Goal: Use online tool/utility: Utilize a website feature to perform a specific function

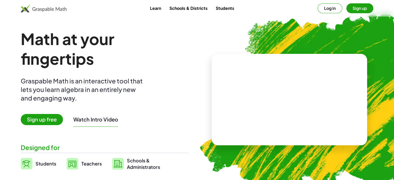
click at [322, 5] on button "Log in" at bounding box center [330, 8] width 25 height 10
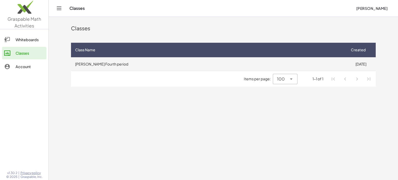
click at [162, 61] on td "[PERSON_NAME] Fourth period" at bounding box center [208, 63] width 275 height 13
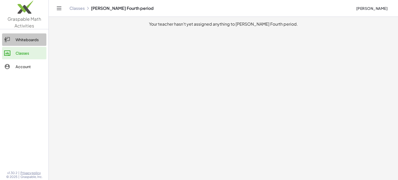
click at [32, 34] on link "Whiteboards" at bounding box center [24, 39] width 44 height 12
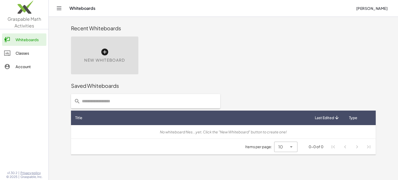
click at [111, 58] on span "New Whiteboard" at bounding box center [104, 60] width 41 height 6
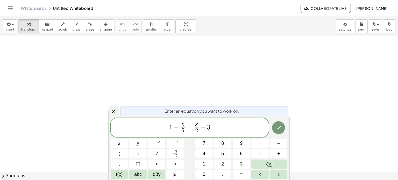
scroll to position [26, 0]
click at [274, 127] on button "Done" at bounding box center [278, 127] width 13 height 13
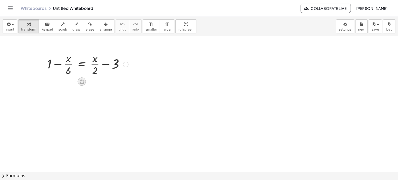
click at [80, 82] on icon at bounding box center [82, 82] width 5 height 4
click at [89, 63] on div at bounding box center [88, 64] width 86 height 26
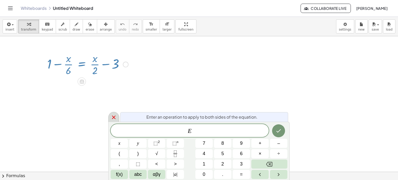
click at [112, 117] on icon at bounding box center [114, 117] width 6 height 6
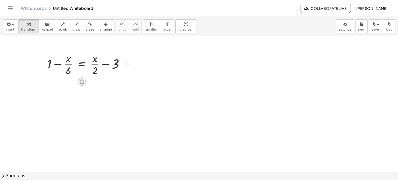
click at [81, 81] on icon at bounding box center [81, 81] width 5 height 5
click at [80, 83] on div "×" at bounding box center [82, 81] width 8 height 8
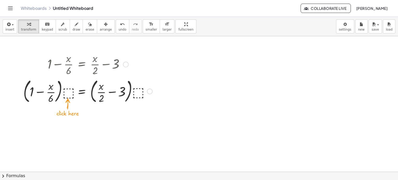
click at [68, 90] on div at bounding box center [88, 91] width 134 height 28
click at [148, 91] on div at bounding box center [147, 92] width 6 height 6
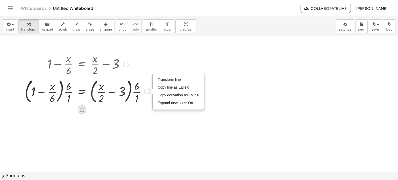
click at [83, 109] on icon at bounding box center [82, 110] width 5 height 4
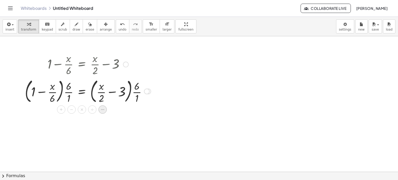
click at [100, 109] on div at bounding box center [102, 109] width 8 height 8
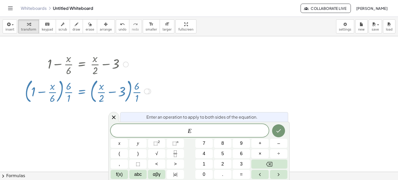
click at [49, 109] on div at bounding box center [199, 146] width 398 height 272
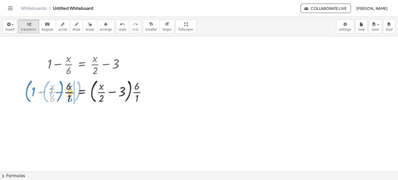
drag, startPoint x: 54, startPoint y: 93, endPoint x: 72, endPoint y: 93, distance: 17.6
click at [72, 93] on div at bounding box center [87, 91] width 131 height 28
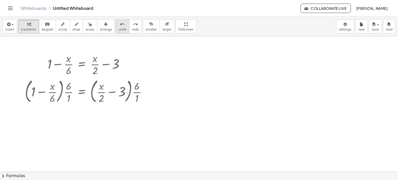
click at [119, 28] on span "undo" at bounding box center [123, 30] width 8 height 4
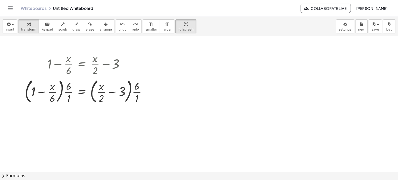
drag, startPoint x: 169, startPoint y: 24, endPoint x: 169, endPoint y: 55, distance: 31.6
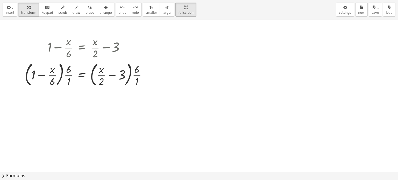
click at [169, 55] on div "insert select one: Math Expression Function Text Youtube Video Graphing Geometr…" at bounding box center [199, 90] width 398 height 180
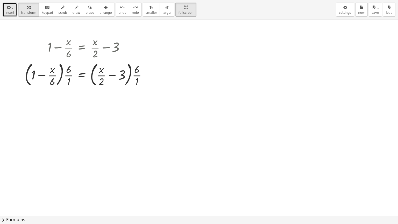
click at [5, 15] on button "insert" at bounding box center [10, 10] width 15 height 14
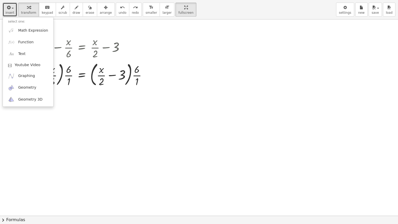
click at [159, 43] on div at bounding box center [199, 190] width 398 height 392
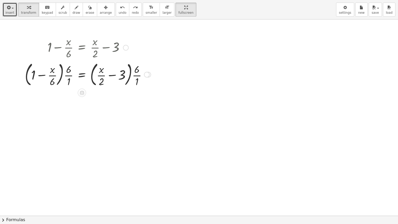
click at [147, 73] on div at bounding box center [147, 75] width 6 height 6
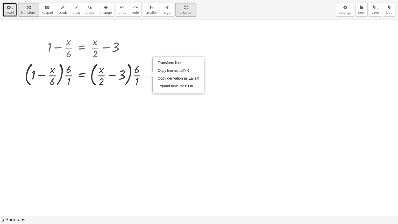
click at [106, 105] on div at bounding box center [199, 190] width 398 height 392
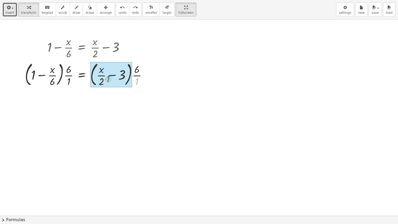
drag, startPoint x: 136, startPoint y: 80, endPoint x: 107, endPoint y: 77, distance: 29.2
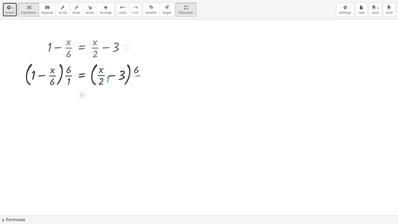
click at [107, 77] on div at bounding box center [80, 74] width 116 height 32
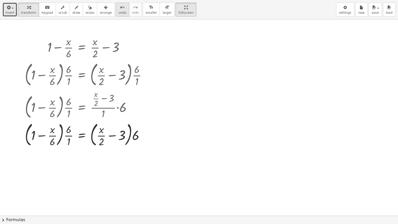
click at [116, 10] on button "undo undo" at bounding box center [122, 10] width 13 height 14
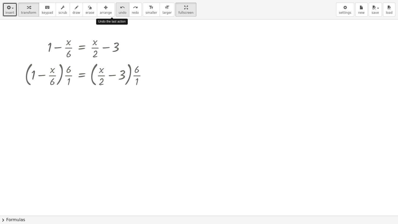
click at [116, 10] on button "undo undo" at bounding box center [122, 10] width 13 height 14
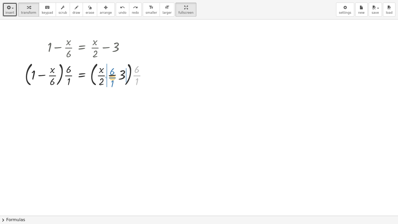
drag, startPoint x: 138, startPoint y: 75, endPoint x: 113, endPoint y: 77, distance: 24.7
click at [113, 77] on div at bounding box center [87, 74] width 131 height 28
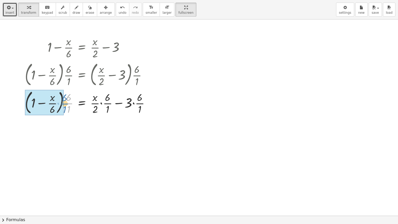
drag, startPoint x: 70, startPoint y: 103, endPoint x: 66, endPoint y: 104, distance: 4.4
click at [66, 104] on div at bounding box center [89, 102] width 134 height 28
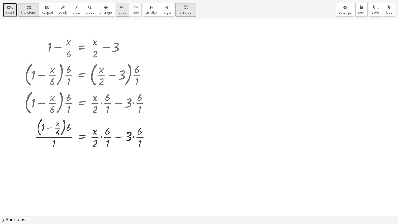
click at [119, 11] on span "undo" at bounding box center [123, 13] width 8 height 4
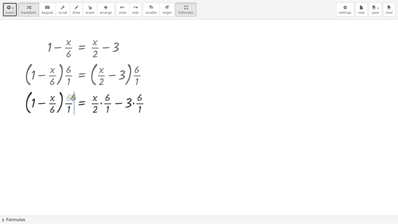
click at [71, 100] on div at bounding box center [84, 102] width 144 height 28
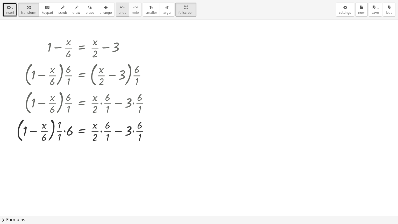
click at [116, 10] on button "undo undo" at bounding box center [122, 10] width 13 height 14
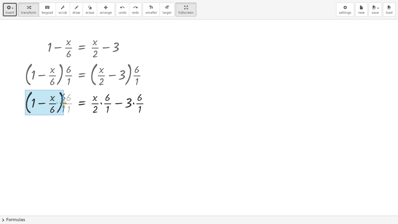
drag, startPoint x: 69, startPoint y: 102, endPoint x: 64, endPoint y: 102, distance: 5.5
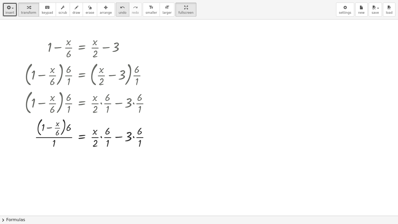
click at [119, 10] on div "undo" at bounding box center [123, 7] width 8 height 6
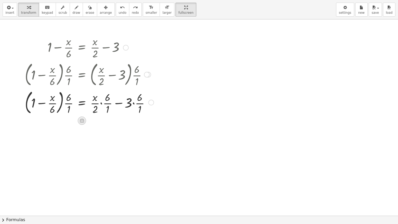
click at [83, 119] on icon at bounding box center [81, 120] width 5 height 5
drag, startPoint x: 67, startPoint y: 103, endPoint x: 49, endPoint y: 102, distance: 18.2
click at [49, 102] on div at bounding box center [84, 102] width 144 height 28
click at [33, 105] on div at bounding box center [89, 102] width 134 height 26
drag, startPoint x: 33, startPoint y: 104, endPoint x: 36, endPoint y: 101, distance: 4.4
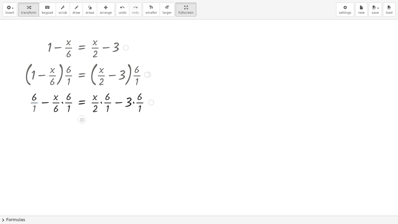
click at [33, 104] on div at bounding box center [89, 102] width 134 height 26
click at [36, 101] on div at bounding box center [89, 102] width 134 height 26
click at [82, 48] on div "+ 1 − · x · 6 = + · x · 2 − 3 · ( + 1 − · x · 6 ) · ⬚ = · ( + · x · 2 − 3 ) · ⬚…" at bounding box center [82, 48] width 0 height 0
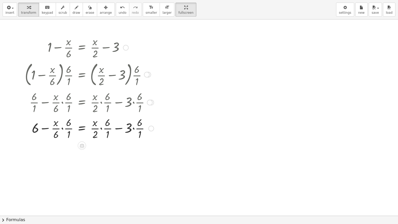
click at [32, 130] on div at bounding box center [89, 128] width 134 height 26
click at [37, 130] on div at bounding box center [89, 128] width 134 height 26
click at [37, 129] on div at bounding box center [89, 128] width 134 height 26
drag, startPoint x: 37, startPoint y: 129, endPoint x: 398, endPoint y: 224, distance: 372.6
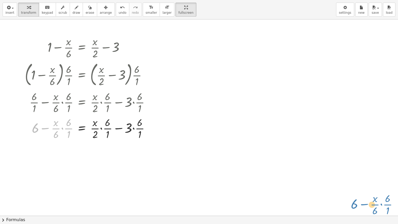
click at [398, 180] on div "insert select one: Math Expression Function Text Youtube Video Graphing Geometr…" at bounding box center [199, 112] width 398 height 224
